Goal: Task Accomplishment & Management: Use online tool/utility

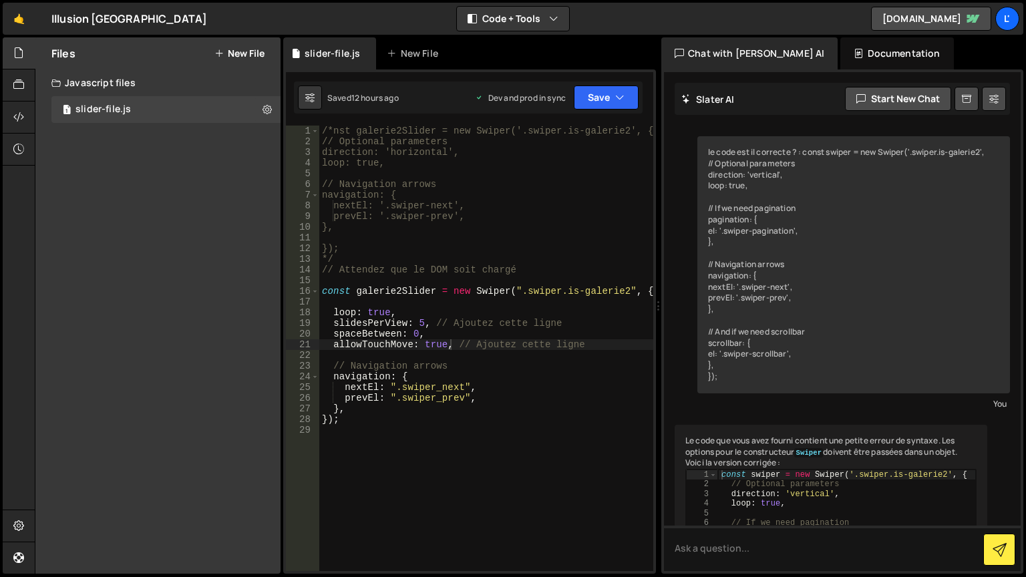
scroll to position [1699, 0]
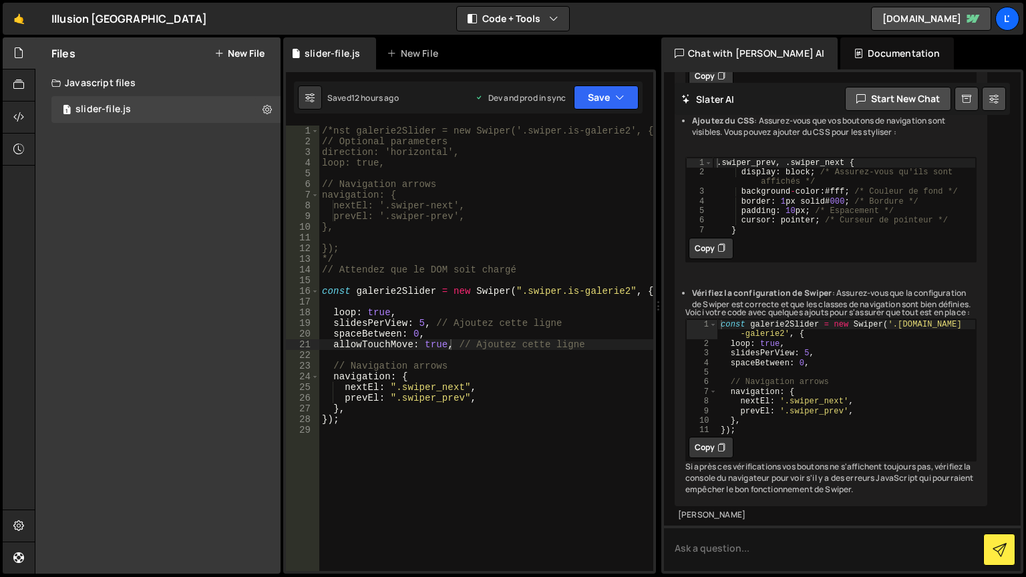
click at [436, 423] on div "/*nst galerie2Slider = new Swiper('.swiper.is-galerie2', { // Optional paramete…" at bounding box center [486, 359] width 334 height 467
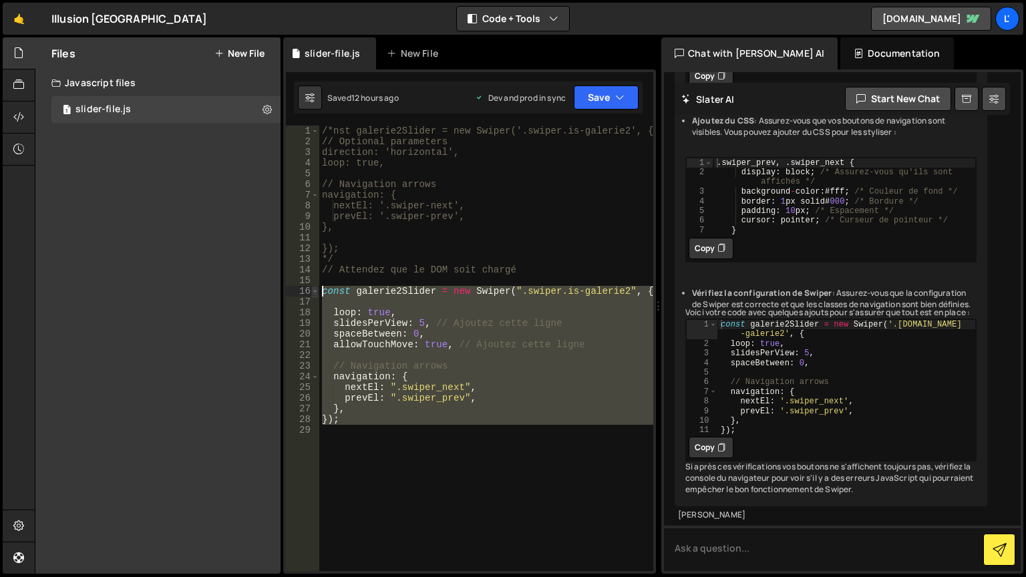
drag, startPoint x: 340, startPoint y: 425, endPoint x: 315, endPoint y: 289, distance: 138.4
click at [315, 289] on div "}); 1 2 3 4 5 6 7 8 9 10 11 12 13 14 15 16 17 18 19 20 21 22 23 24 25 26 27 28 …" at bounding box center [469, 348] width 367 height 445
type textarea "const galerie2Slider = new Swiper(".swiper.is-galerie2", {"
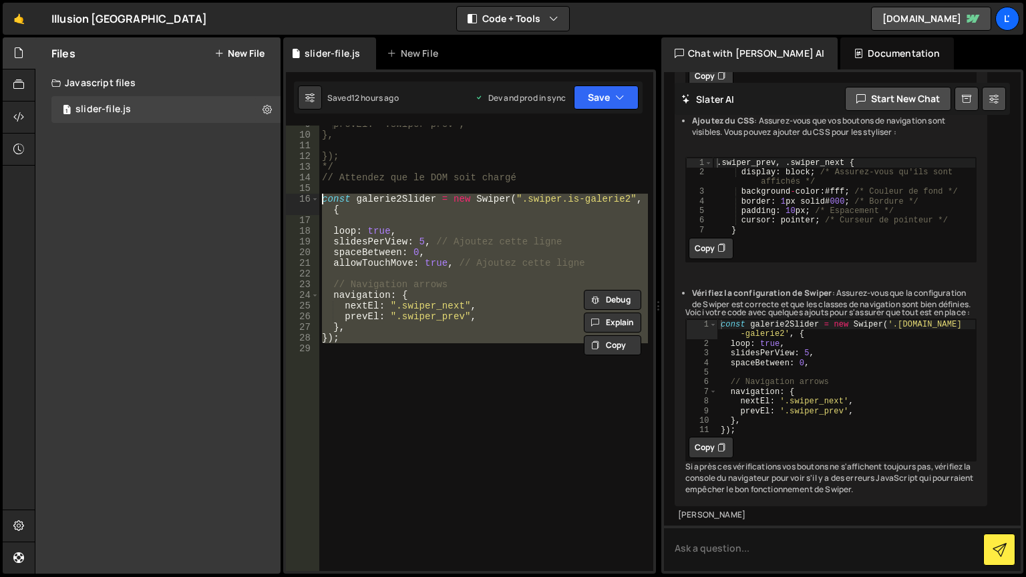
scroll to position [103, 0]
click at [391, 345] on div "prevEl: '.swiper-prev', }, }); */ // Attendez que le DOM soit chargé const gale…" at bounding box center [483, 348] width 328 height 445
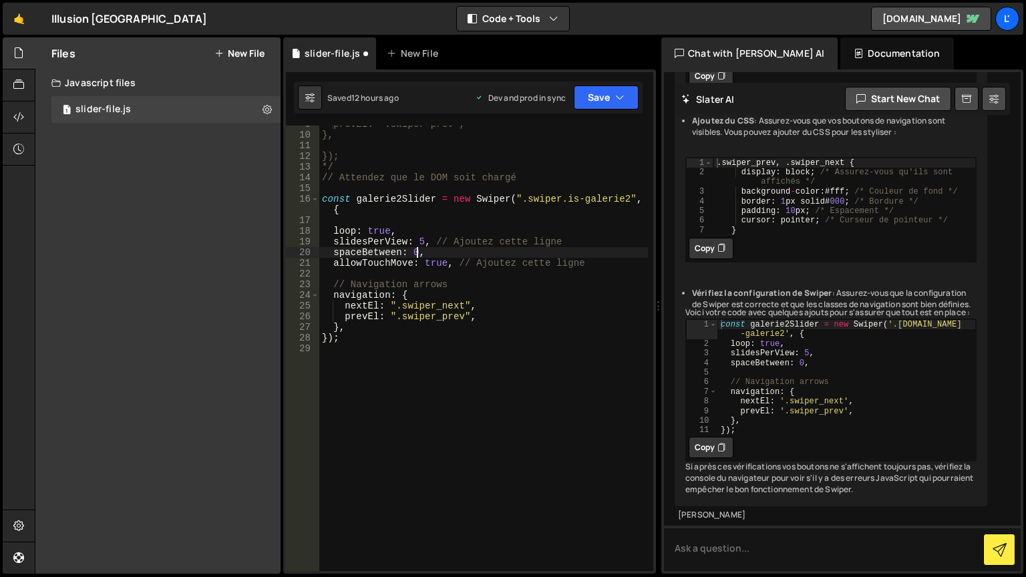
click at [415, 251] on div "prevEl: '.swiper-prev', }, }); */ // Attendez que le DOM soit chargé const gale…" at bounding box center [483, 352] width 328 height 467
click at [411, 251] on div "prevEl: '.swiper-prev', }, }); */ // Attendez que le DOM soit chargé const gale…" at bounding box center [483, 352] width 328 height 467
type textarea "spaceBetween: 16,"
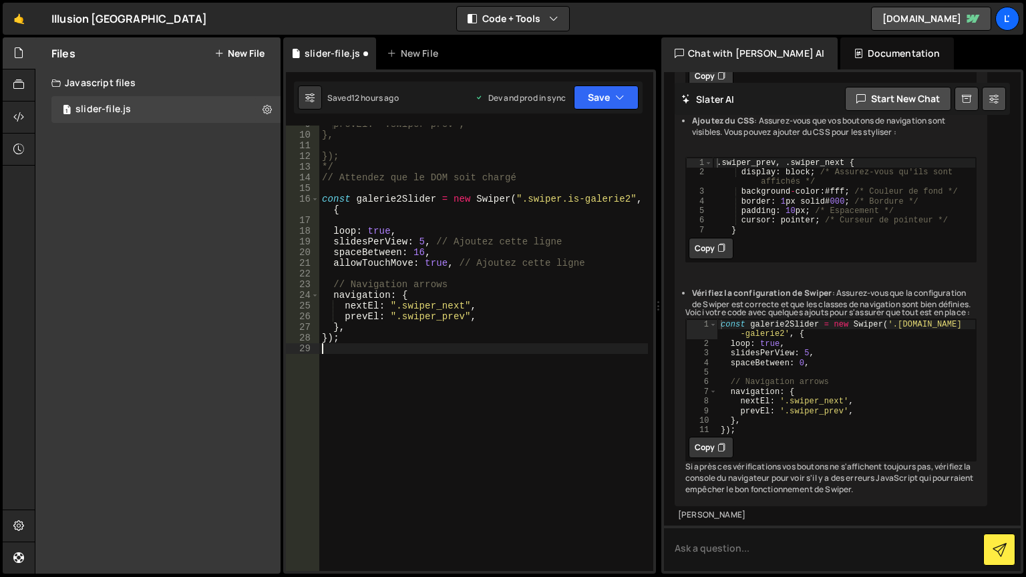
click at [483, 381] on div "prevEl: '.swiper-prev', }, }); */ // Attendez que le DOM soit chargé const gale…" at bounding box center [483, 352] width 328 height 467
click at [593, 101] on button "Save" at bounding box center [606, 97] width 65 height 24
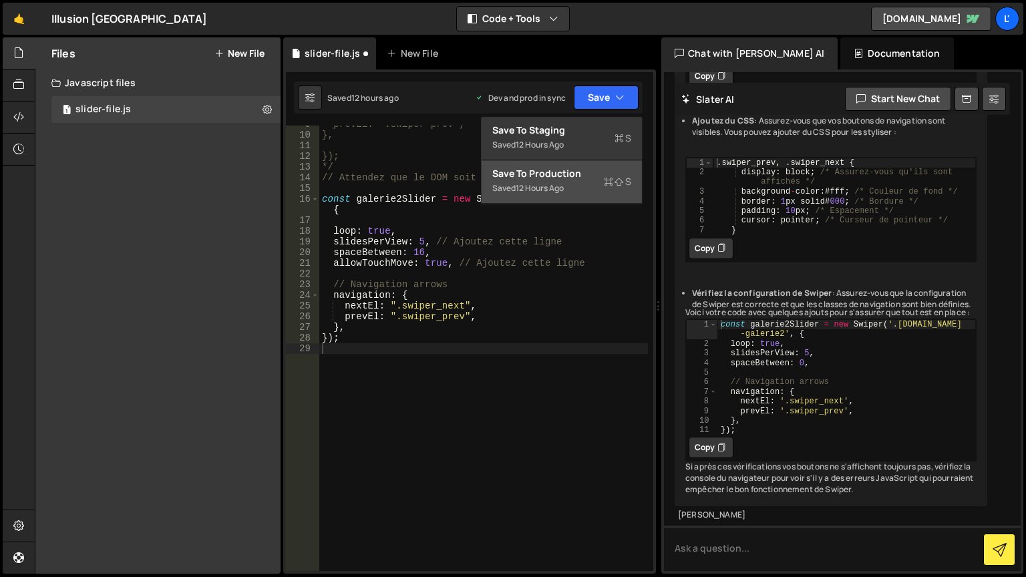
click at [565, 202] on button "Save to Production S Saved 12 hours ago" at bounding box center [561, 181] width 160 height 43
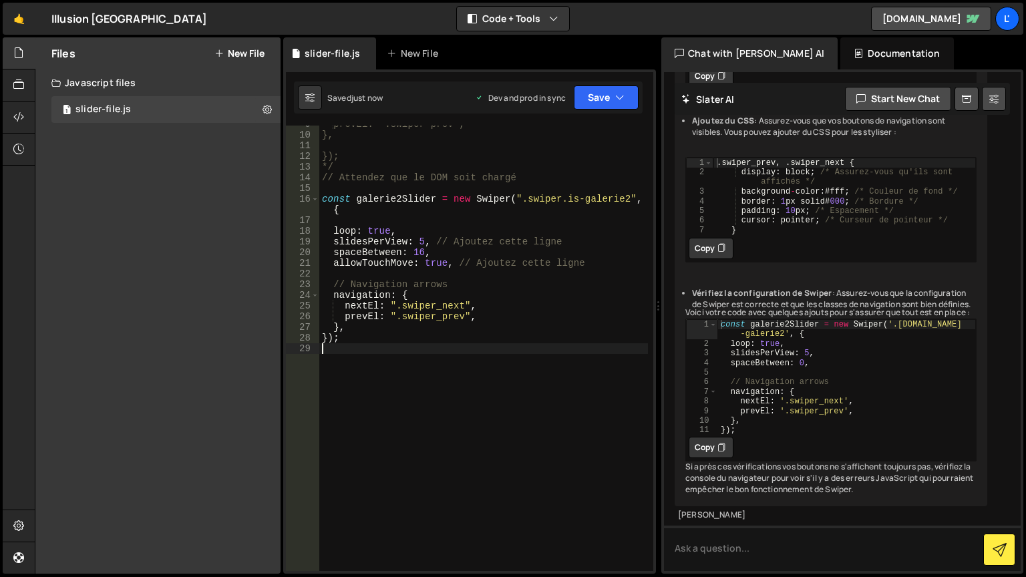
click at [475, 379] on div "prevEl: '.swiper-prev', }, }); */ // Attendez que le DOM soit chargé const gale…" at bounding box center [483, 352] width 328 height 467
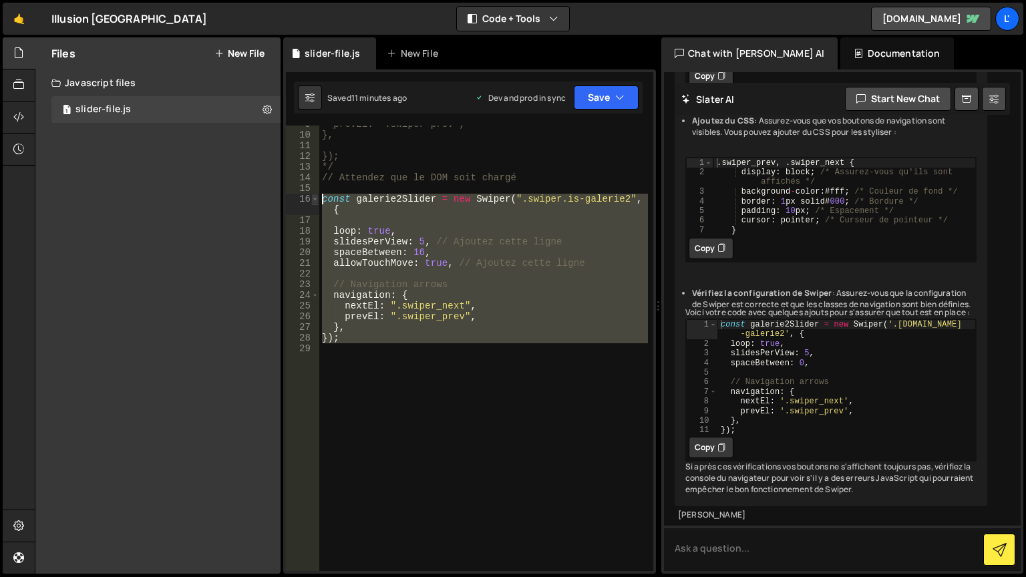
drag, startPoint x: 345, startPoint y: 349, endPoint x: 318, endPoint y: 198, distance: 153.2
click at [318, 198] on div "9 10 11 12 13 14 15 16 17 18 19 20 21 22 23 24 25 26 27 28 29 prevEl: '.swiper-…" at bounding box center [469, 348] width 367 height 445
click at [421, 240] on div "prevEl: '.swiper-prev', }, }); */ // Attendez que le DOM soit chargé const gale…" at bounding box center [483, 352] width 328 height 467
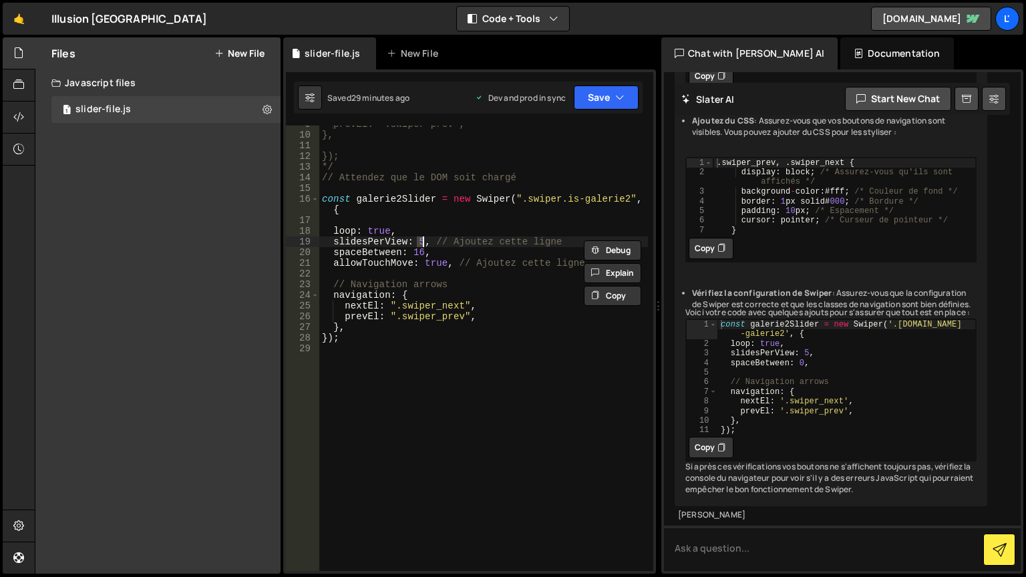
click at [415, 242] on div "prevEl: '.swiper-prev', }, }); */ // Attendez que le DOM soit chargé const gale…" at bounding box center [483, 348] width 328 height 445
click at [415, 242] on div "prevEl: '.swiper-prev', }, }); */ // Attendez que le DOM soit chargé const gale…" at bounding box center [483, 352] width 328 height 467
click at [594, 115] on div "slidesPerView: 7, // Ajoutez cette ligne 9 10 11 12 13 14 15 16 17 18 19 20 21 …" at bounding box center [469, 321] width 373 height 504
click at [591, 106] on button "Save" at bounding box center [606, 97] width 65 height 24
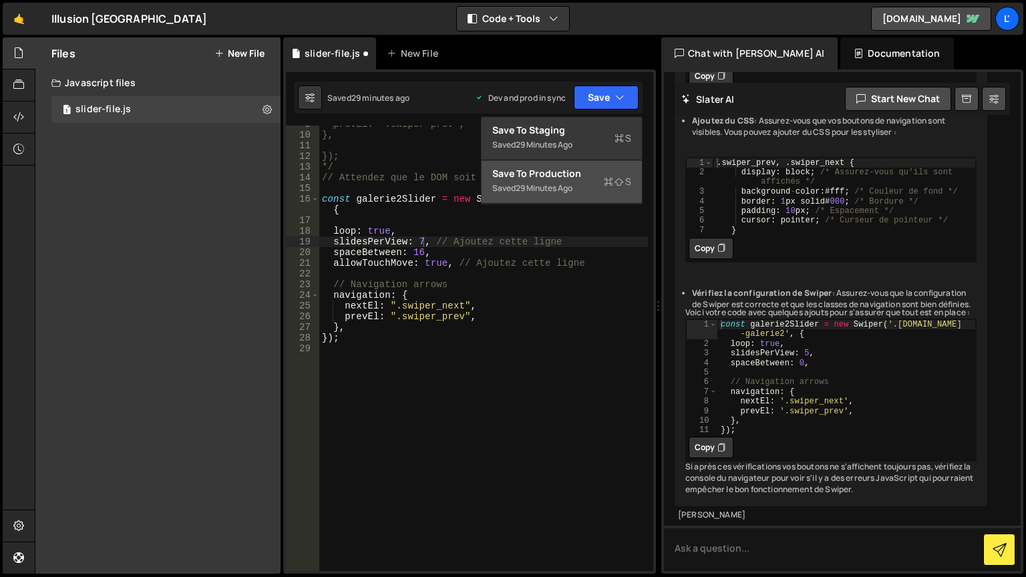
click at [582, 185] on div "Saved 29 minutes ago" at bounding box center [561, 188] width 139 height 16
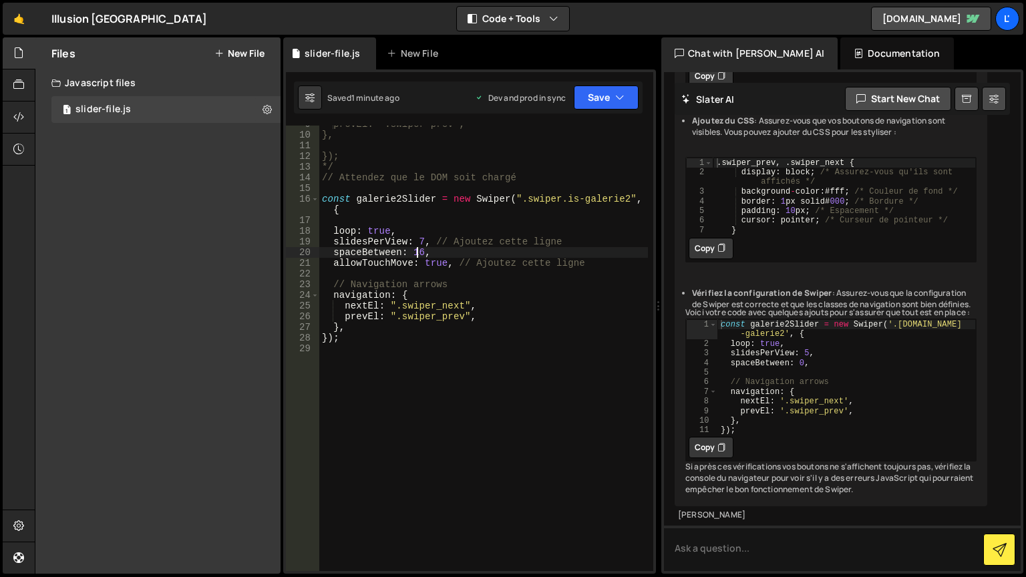
scroll to position [0, 6]
click at [415, 256] on div "prevEl: '.swiper-prev', }, }); */ // Attendez que le DOM soit chargé const gale…" at bounding box center [483, 352] width 328 height 467
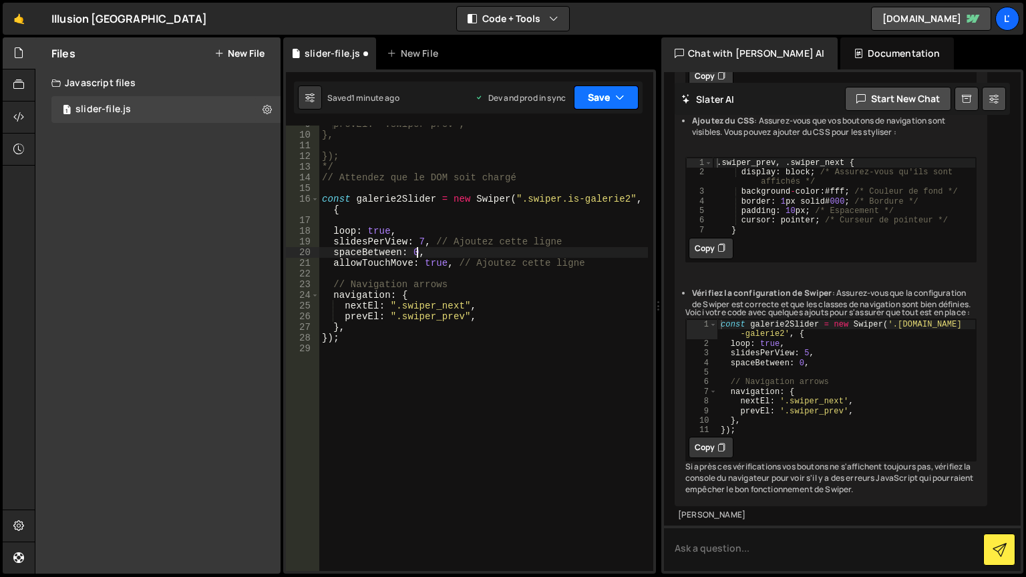
click at [587, 96] on button "Save" at bounding box center [606, 97] width 65 height 24
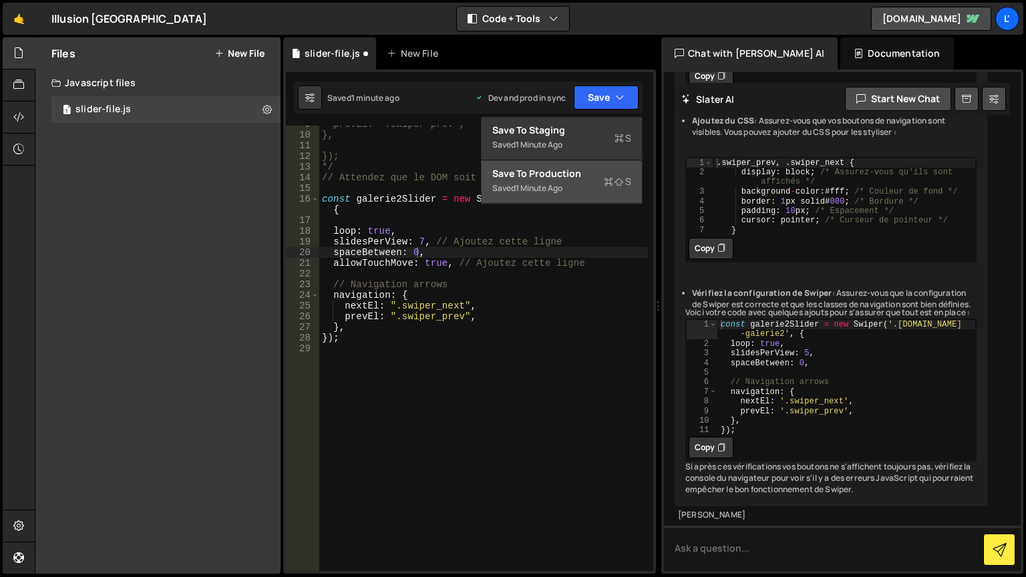
click at [521, 178] on div "Save to Production S" at bounding box center [561, 173] width 139 height 13
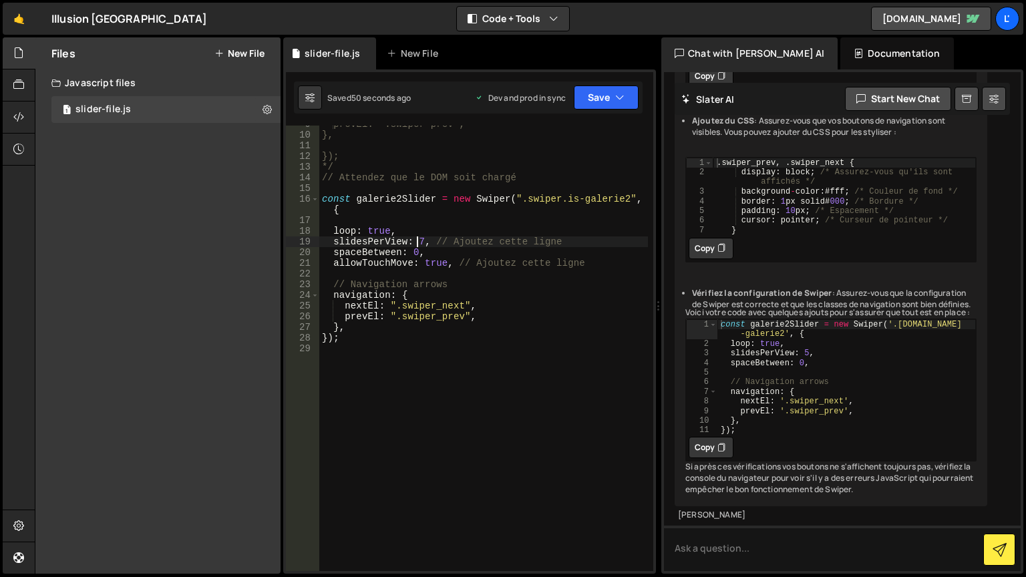
click at [419, 240] on div "prevEl: '.swiper-prev', }, }); */ // Attendez que le DOM soit chargé const gale…" at bounding box center [483, 352] width 328 height 467
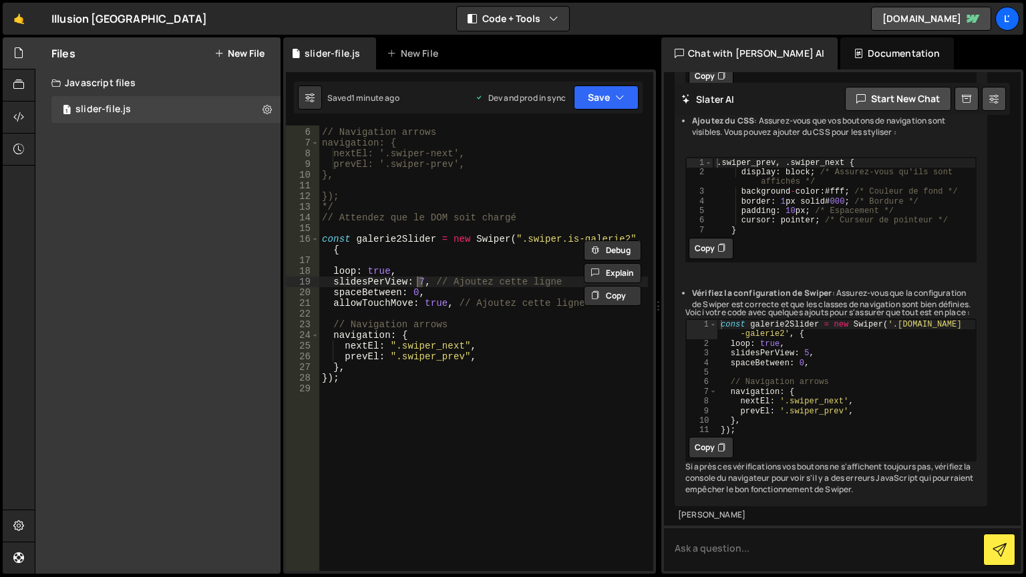
scroll to position [23, 0]
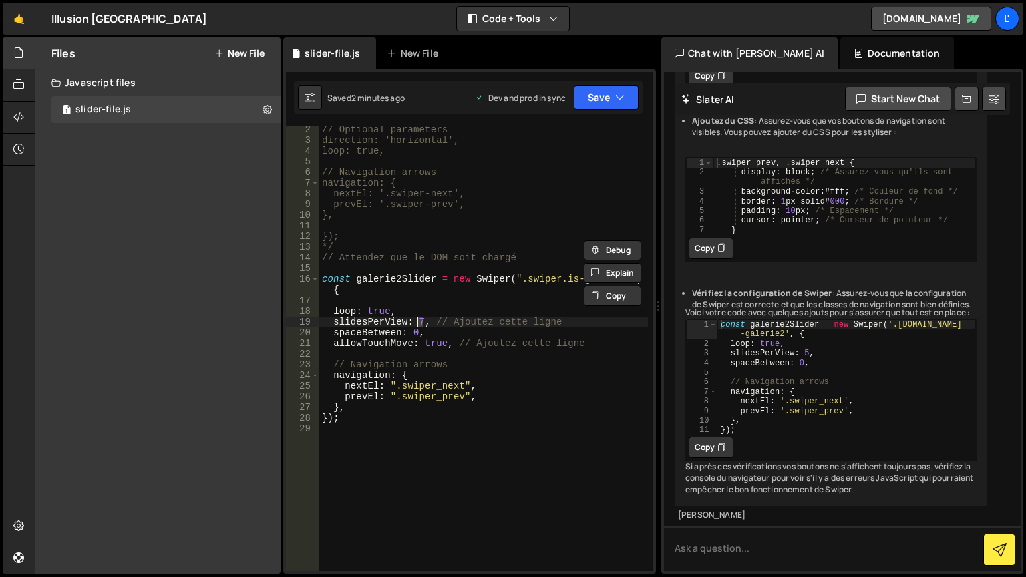
click at [419, 320] on div "// Optional parameters direction: 'horizontal', loop: true, // Navigation arrow…" at bounding box center [483, 348] width 328 height 445
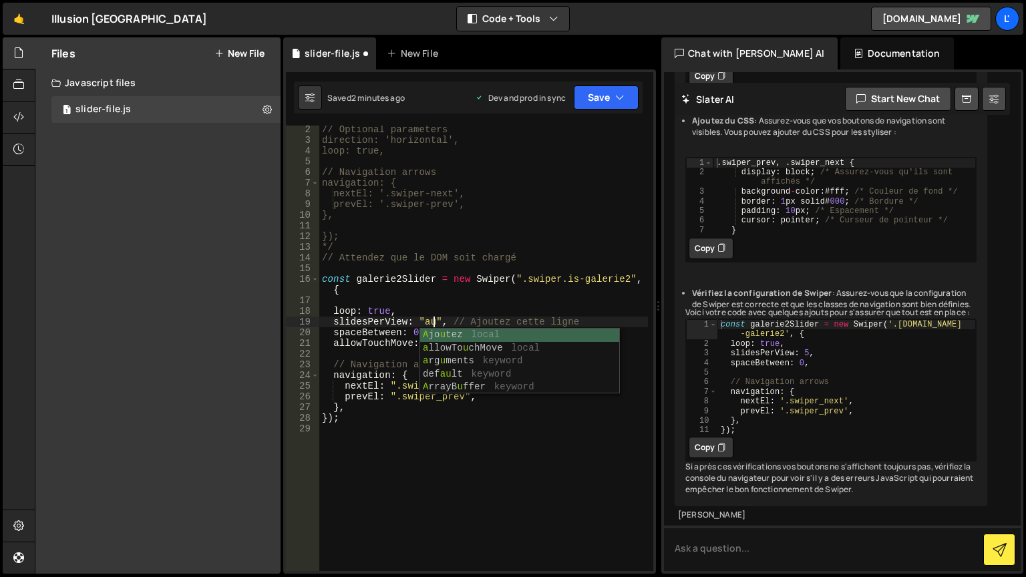
scroll to position [0, 8]
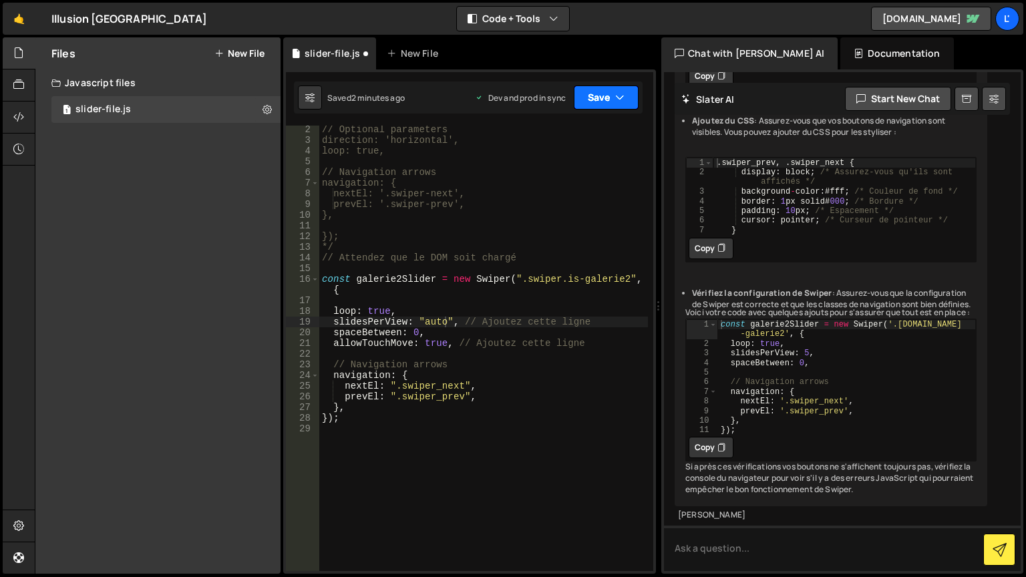
click at [614, 101] on button "Save" at bounding box center [606, 97] width 65 height 24
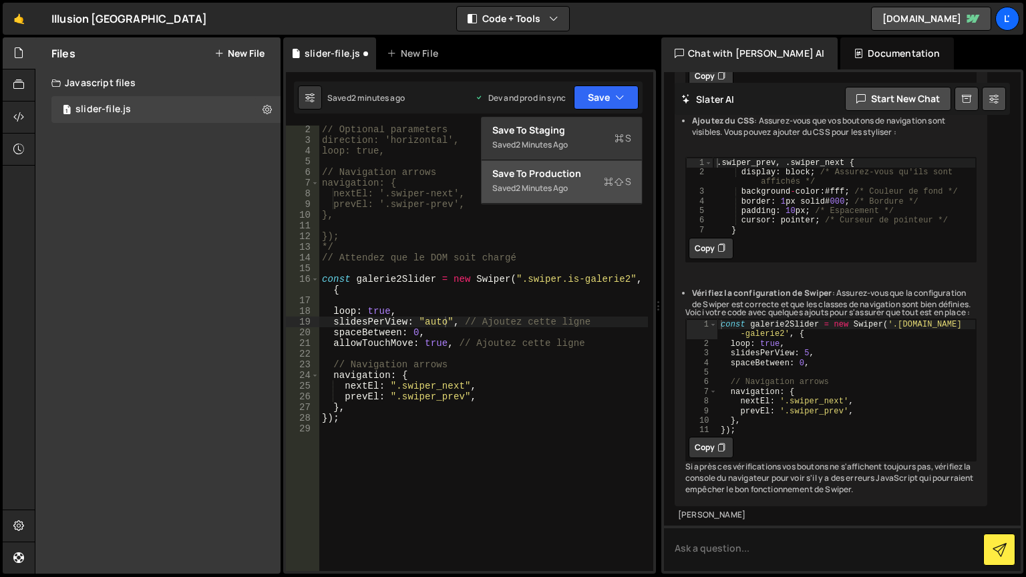
click at [595, 178] on div "Save to Production S" at bounding box center [561, 173] width 139 height 13
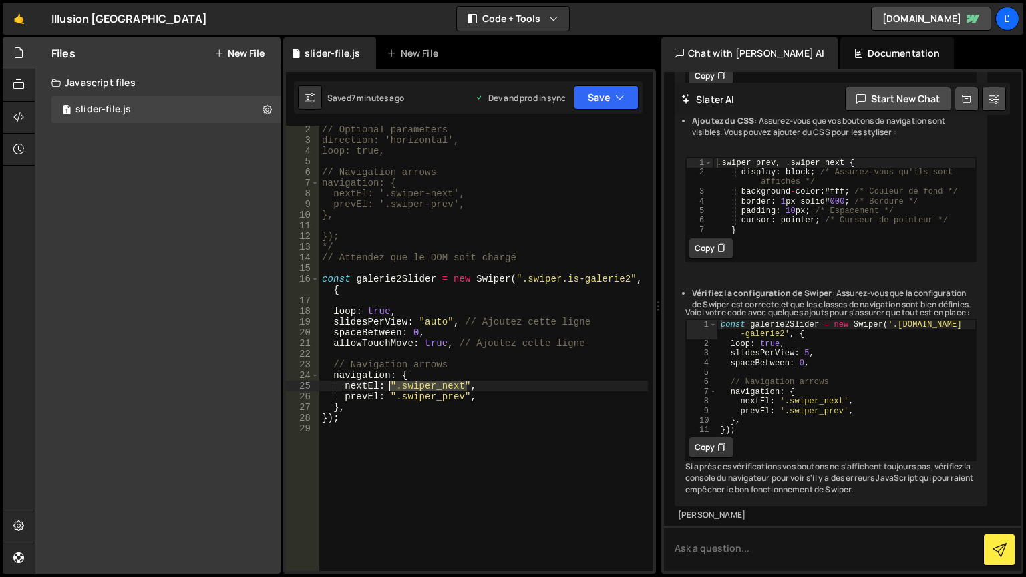
drag, startPoint x: 467, startPoint y: 385, endPoint x: 388, endPoint y: 388, distance: 79.5
click at [388, 388] on div "// Optional parameters direction: 'horizontal', loop: true, // Navigation arrow…" at bounding box center [483, 357] width 328 height 467
paste textarea "-button.swiper"
click at [467, 392] on div "// Optional parameters direction: 'horizontal', loop: true, // Navigation arrow…" at bounding box center [483, 357] width 328 height 467
drag, startPoint x: 467, startPoint y: 392, endPoint x: 391, endPoint y: 392, distance: 76.1
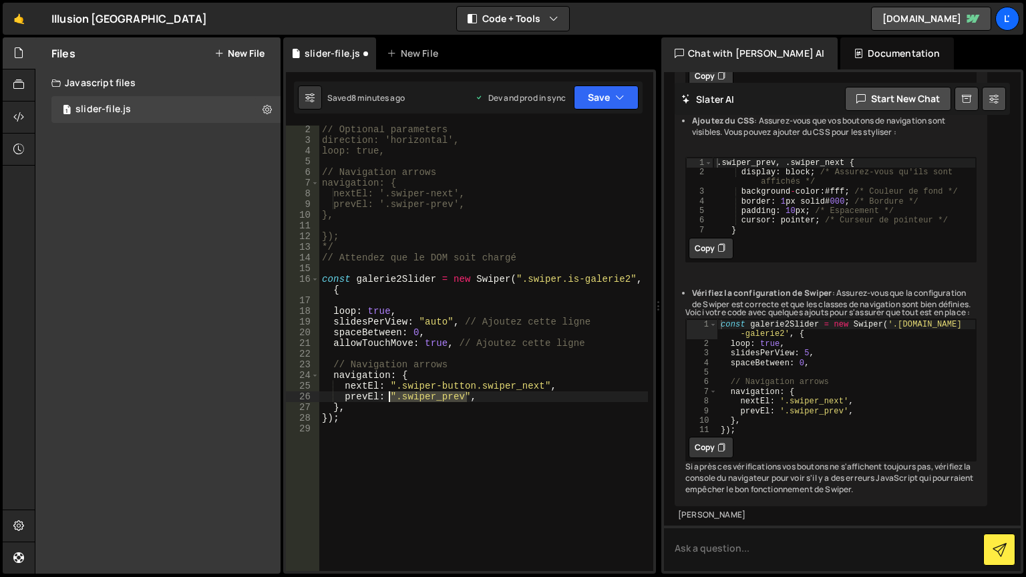
click at [391, 392] on div "// Optional parameters direction: 'horizontal', loop: true, // Navigation arrow…" at bounding box center [483, 357] width 328 height 467
paste textarea "-button.swiper"
click at [627, 87] on button "Save" at bounding box center [606, 97] width 65 height 24
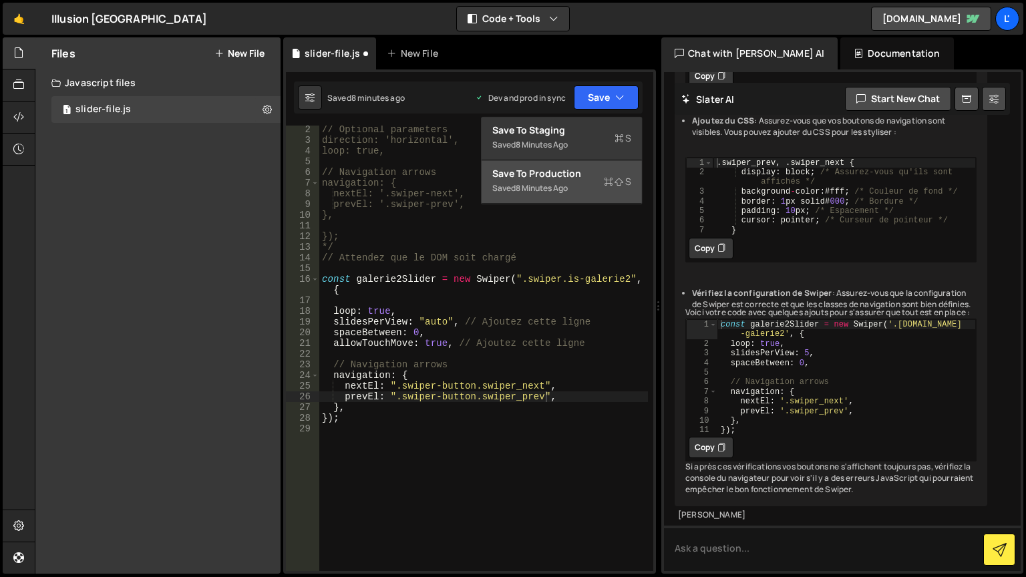
click at [596, 180] on div "Saved 8 minutes ago" at bounding box center [561, 188] width 139 height 16
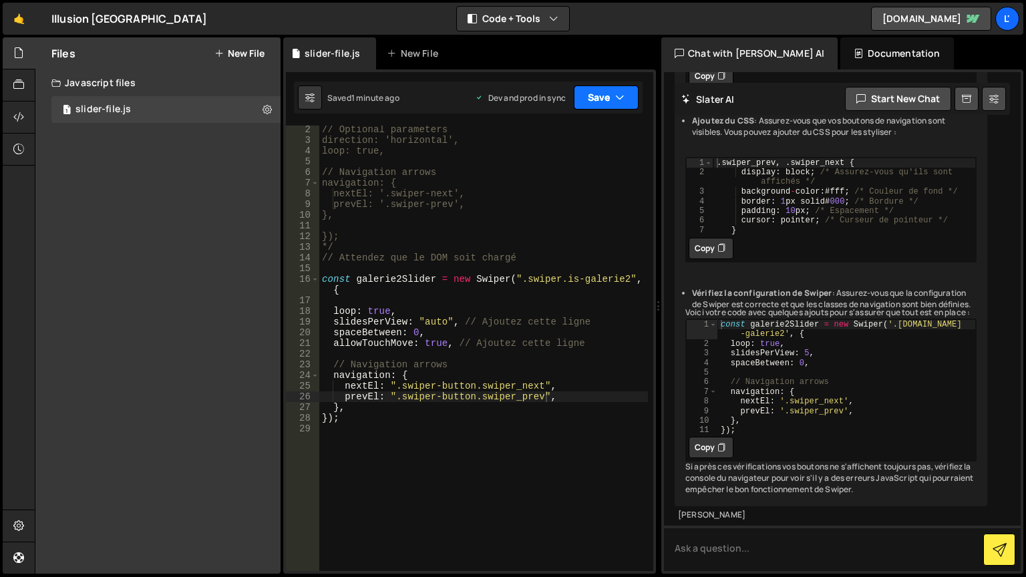
click at [594, 99] on button "Save" at bounding box center [606, 97] width 65 height 24
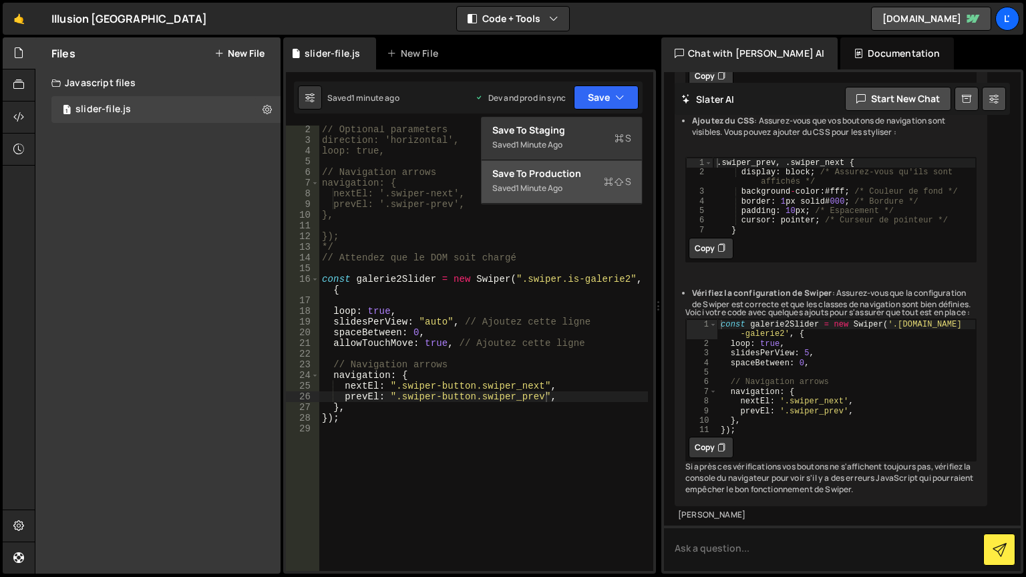
click at [555, 171] on div "Save to Production S" at bounding box center [561, 173] width 139 height 13
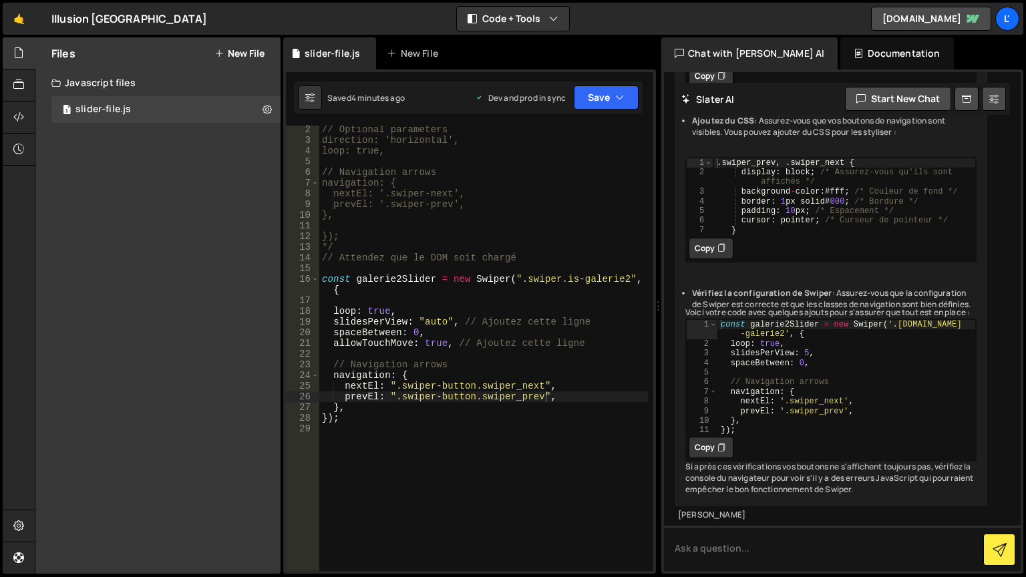
click at [539, 244] on div "// Optional parameters direction: 'horizontal', loop: true, // Navigation arrow…" at bounding box center [483, 357] width 328 height 467
click at [538, 254] on div "// Optional parameters direction: 'horizontal', loop: true, // Navigation arrow…" at bounding box center [483, 357] width 328 height 467
type textarea "// Attendez que le DOM soit chargé"
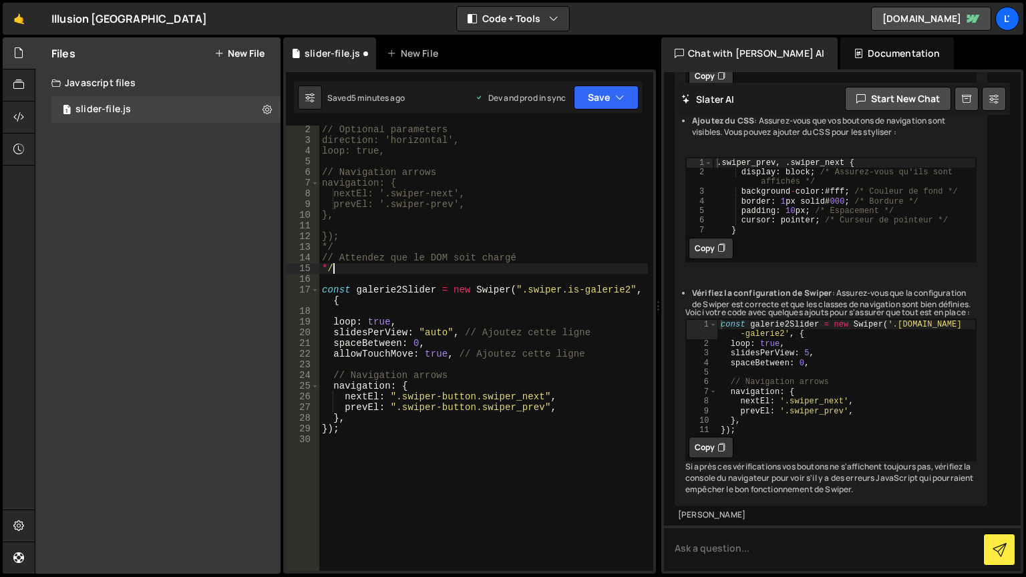
type textarea "*"
type textarea "/*"
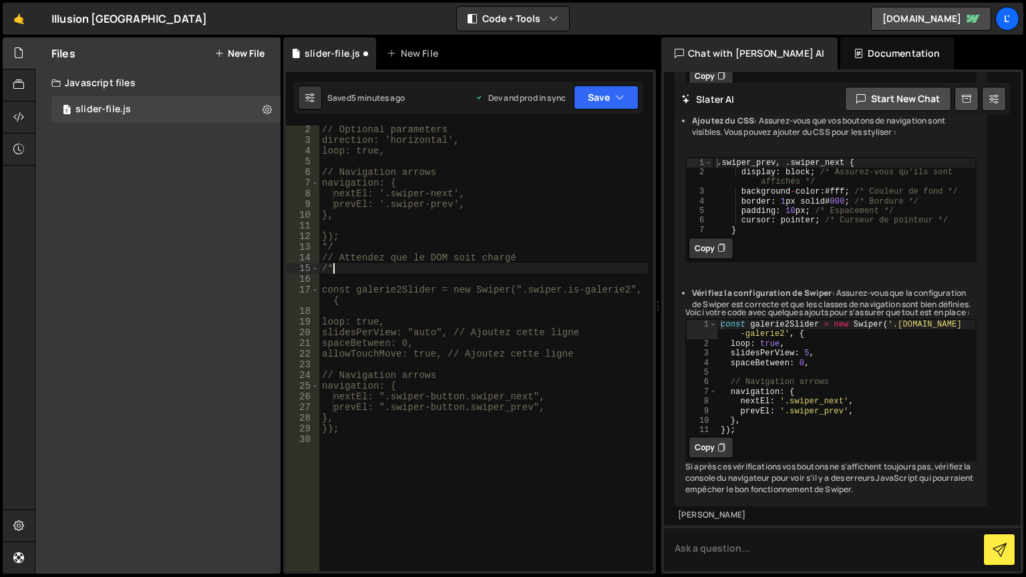
click at [457, 443] on div "// Optional parameters direction: 'horizontal', loop: true, // Navigation arrow…" at bounding box center [483, 357] width 328 height 467
type textarea "*/"
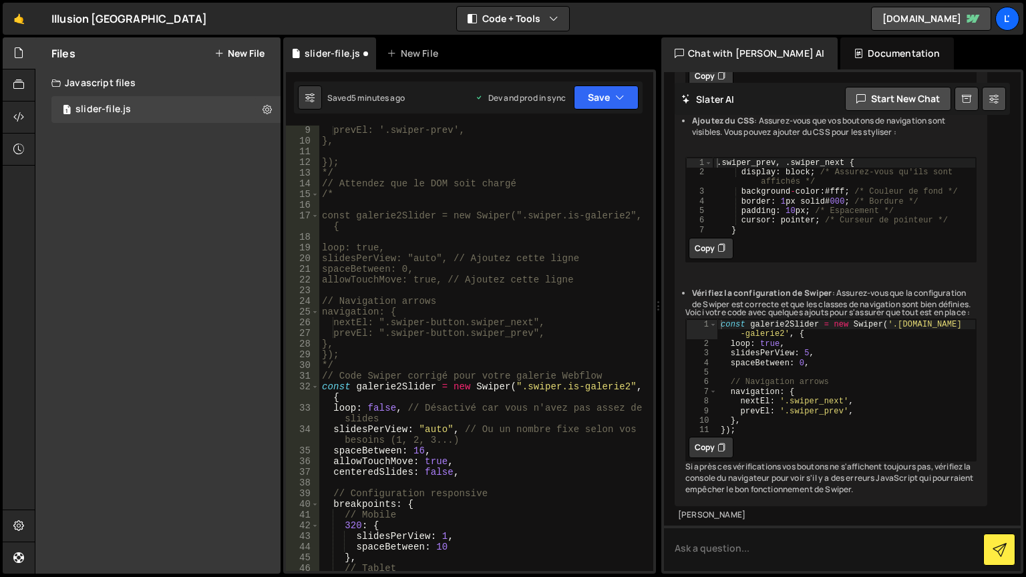
scroll to position [56, 0]
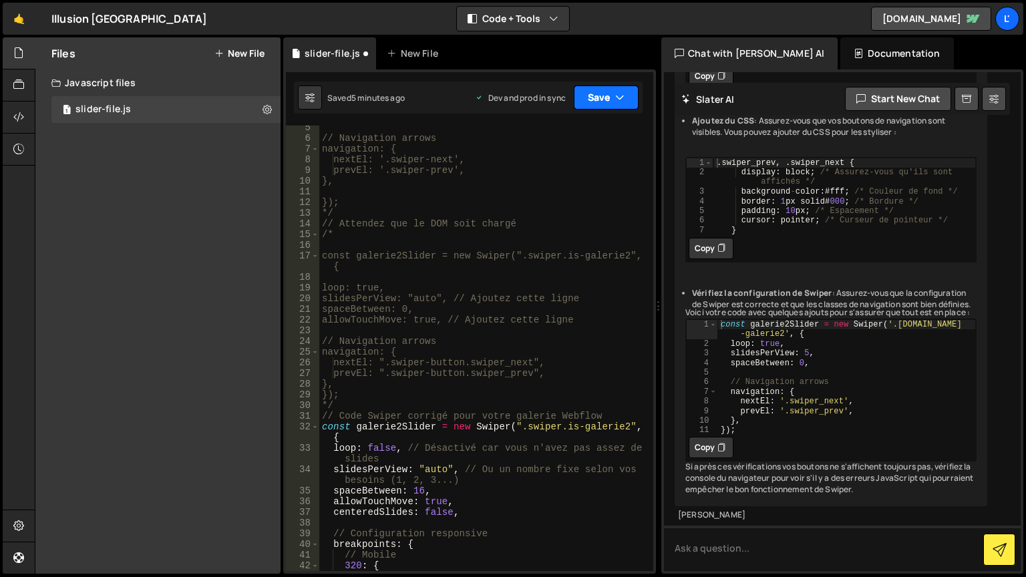
click at [617, 85] on button "Save" at bounding box center [606, 97] width 65 height 24
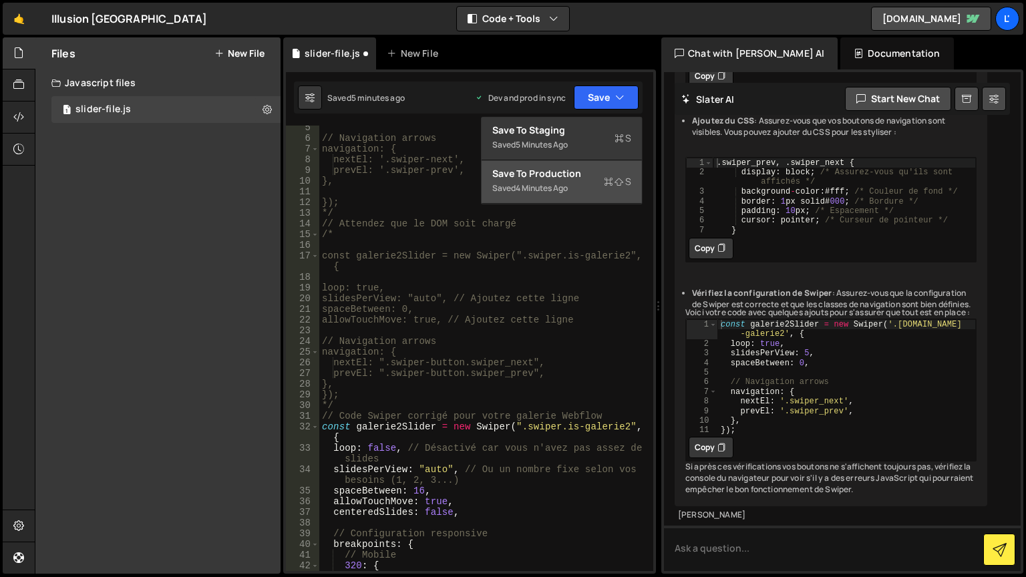
click at [577, 178] on div "Save to Production S" at bounding box center [561, 173] width 139 height 13
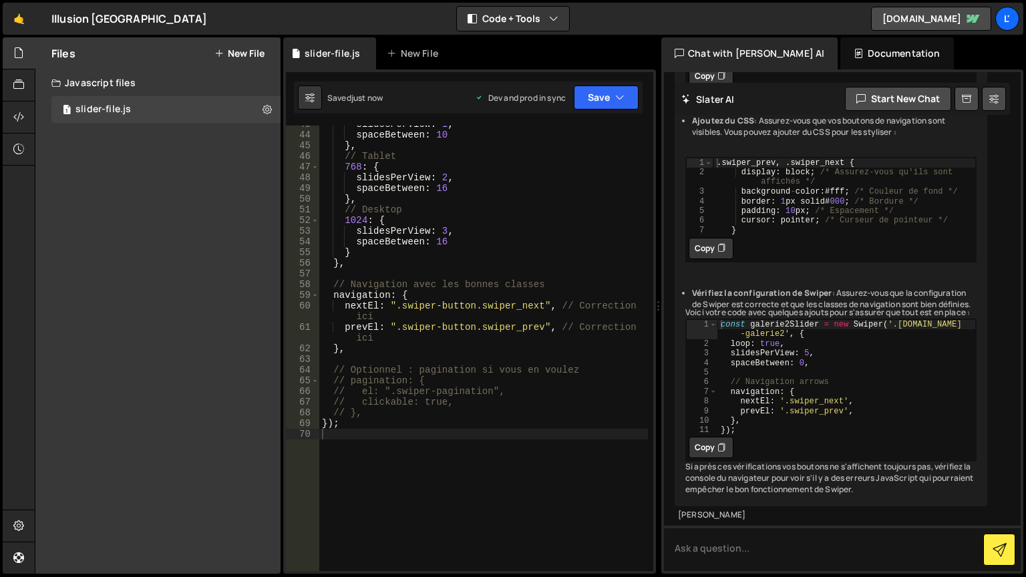
scroll to position [469, 0]
